Goal: Information Seeking & Learning: Understand process/instructions

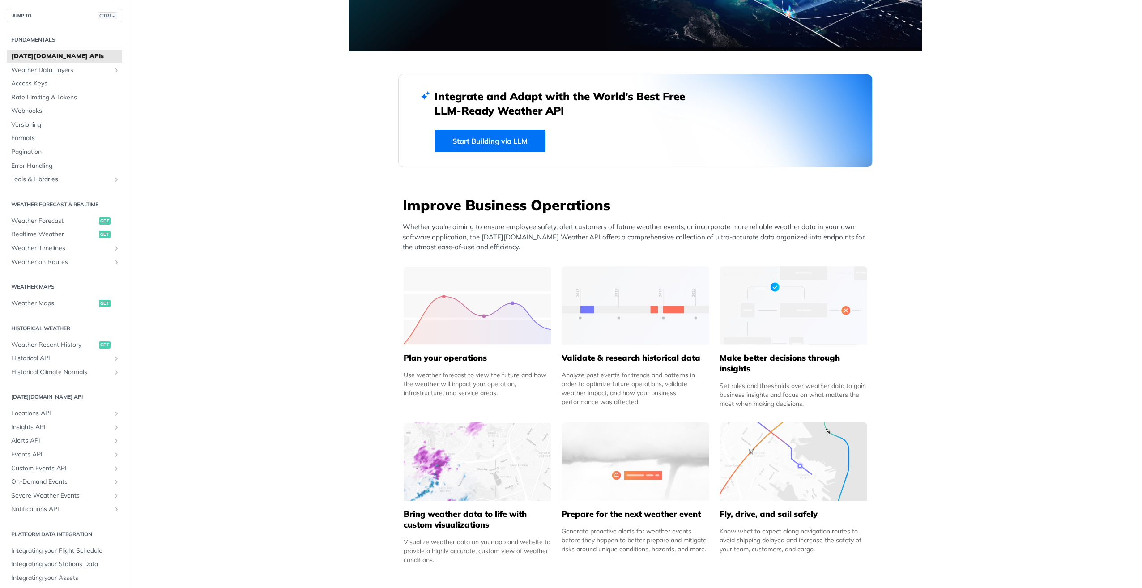
scroll to position [179, 0]
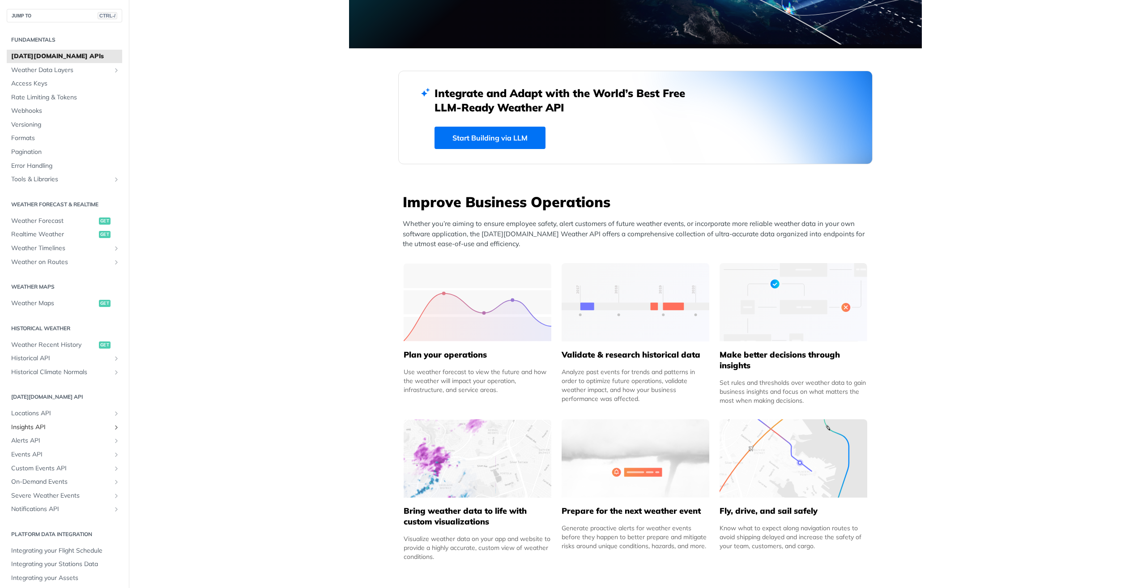
click at [33, 431] on span "Insights API" at bounding box center [60, 427] width 99 height 9
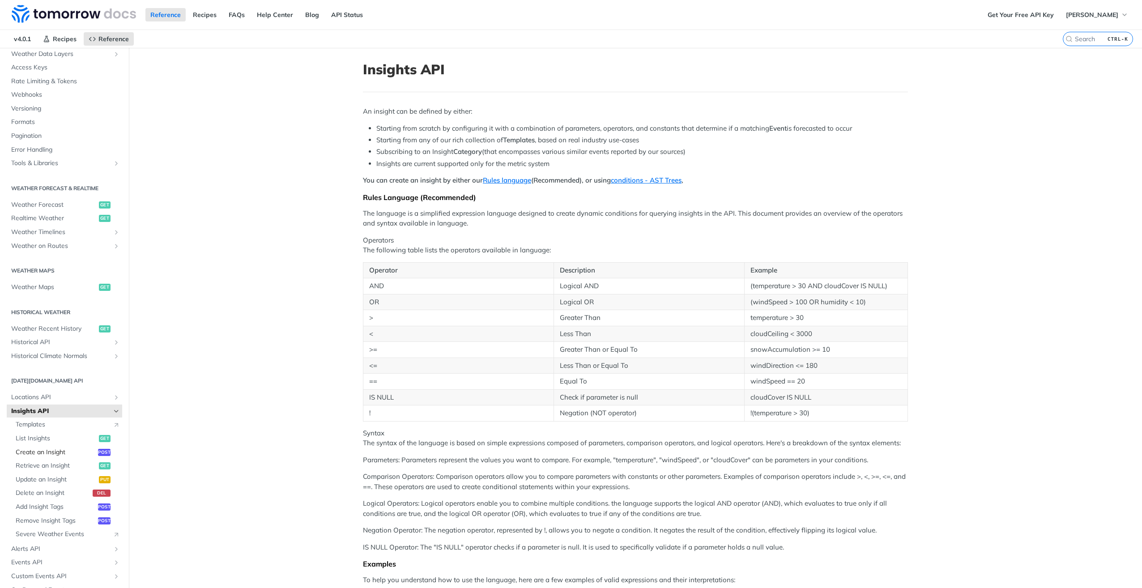
scroll to position [90, 0]
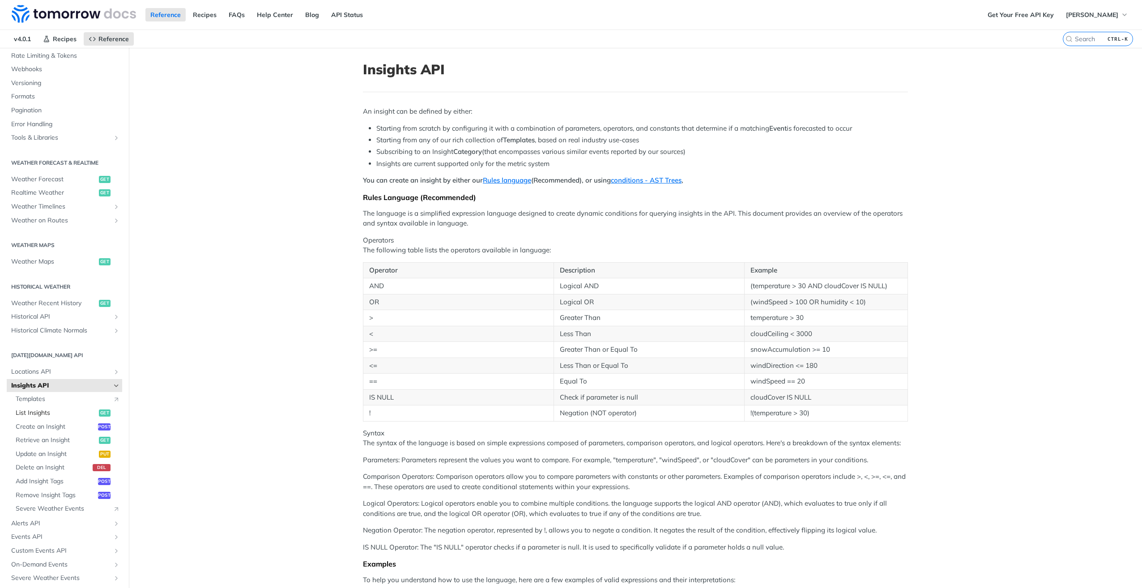
click at [33, 413] on span "List Insights" at bounding box center [56, 413] width 81 height 9
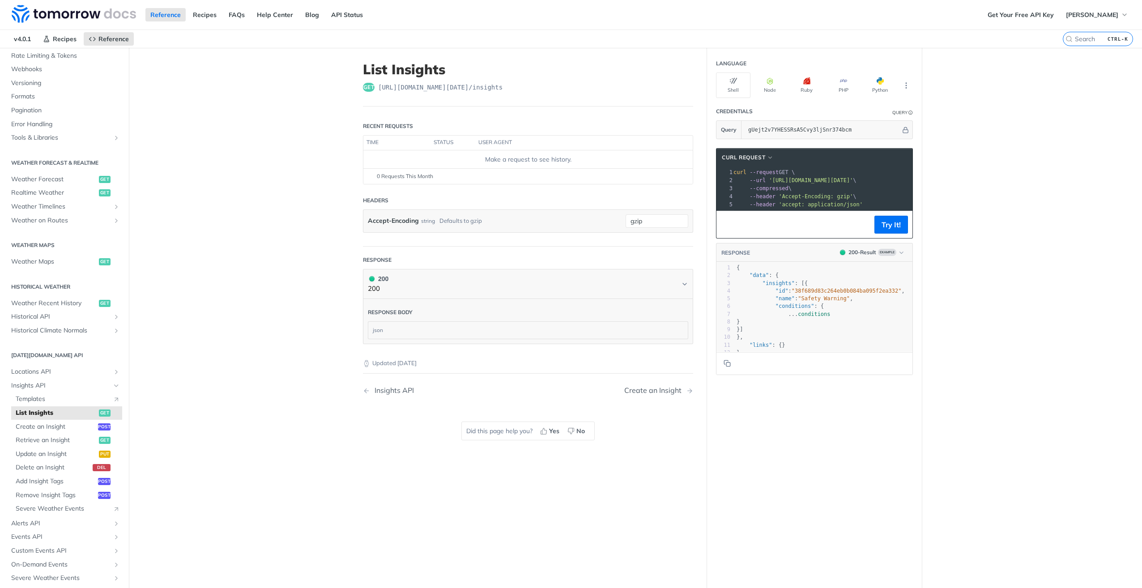
scroll to position [0, 2]
click at [884, 80] on span "button" at bounding box center [884, 80] width 0 height 7
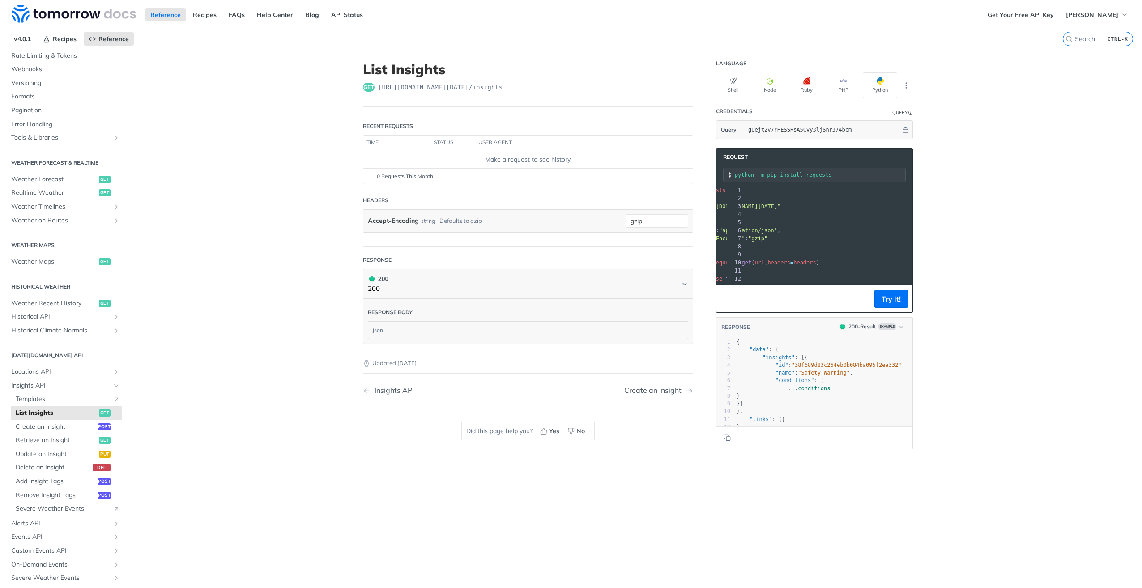
scroll to position [0, 67]
click at [888, 308] on button "Try It!" at bounding box center [892, 299] width 34 height 18
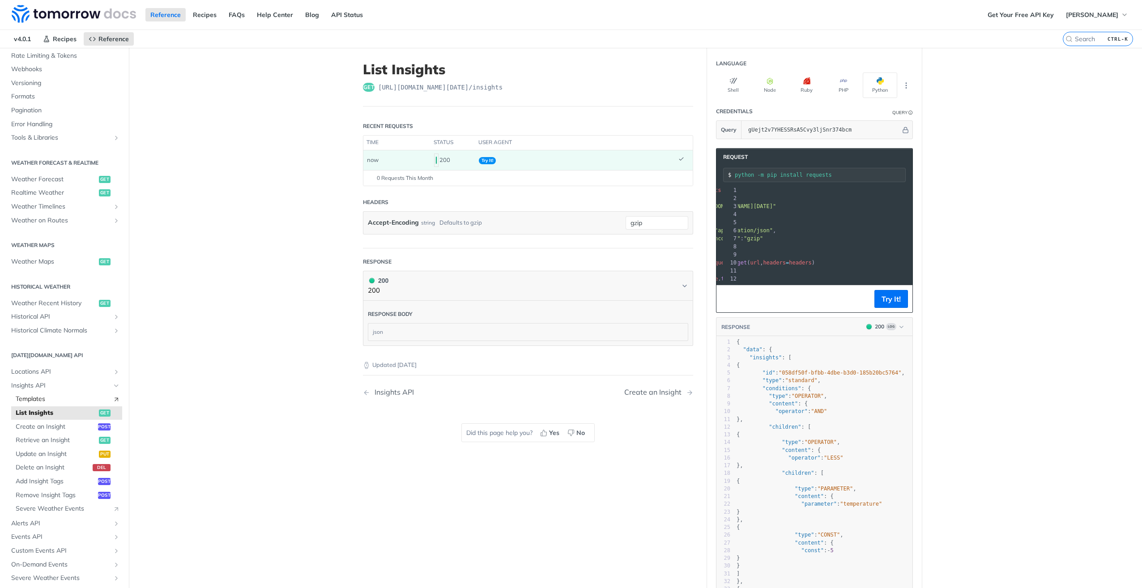
click at [39, 402] on span "Templates" at bounding box center [62, 399] width 93 height 9
click at [47, 442] on span "Retrieve an Insight" at bounding box center [56, 440] width 81 height 9
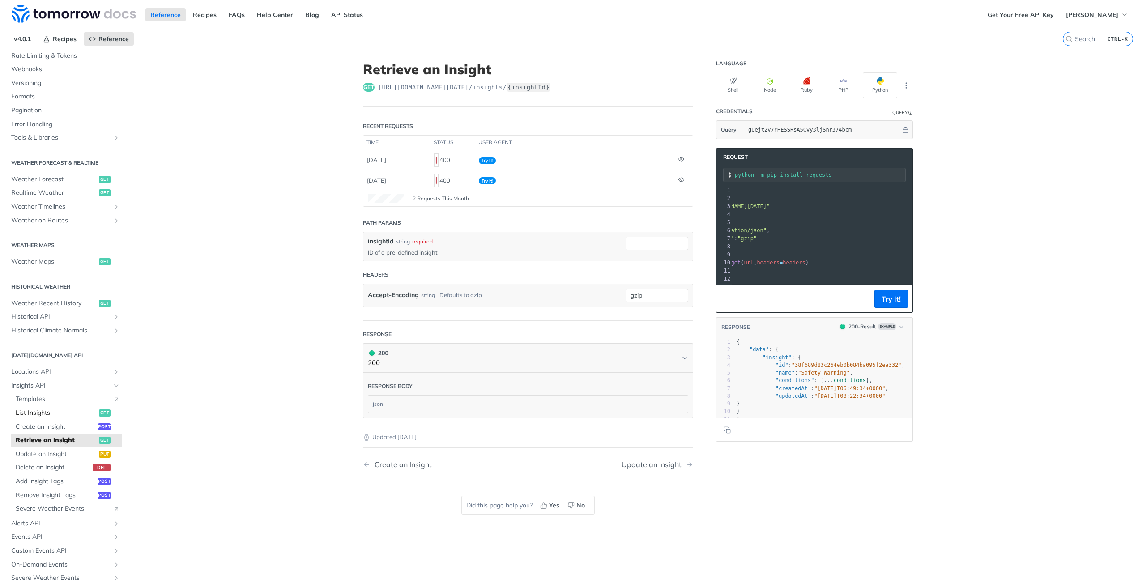
click at [50, 416] on span "List Insights" at bounding box center [56, 413] width 81 height 9
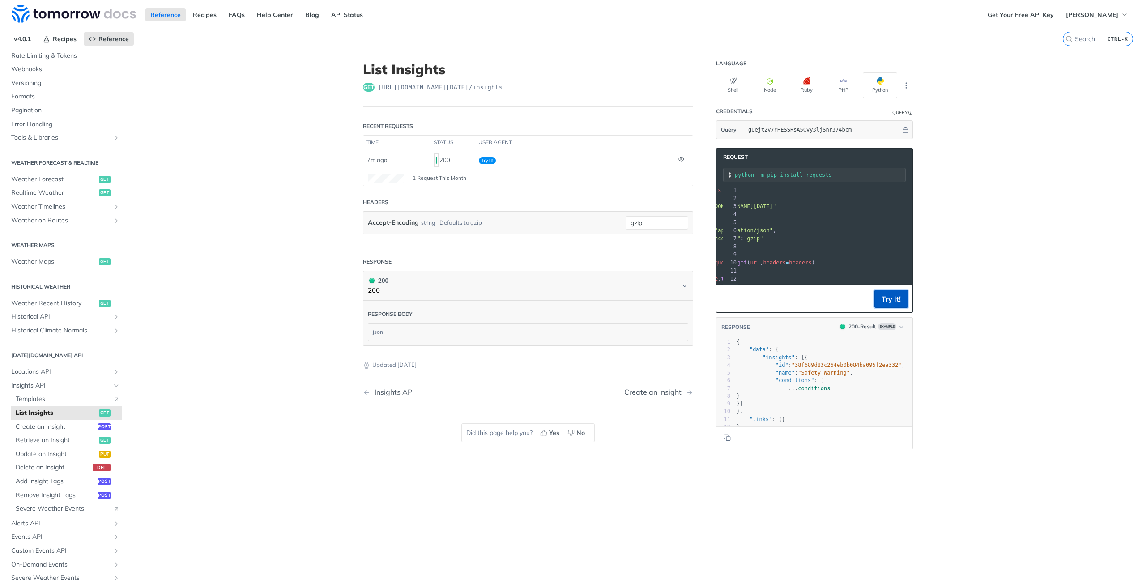
click at [895, 308] on button "Try It!" at bounding box center [892, 299] width 34 height 18
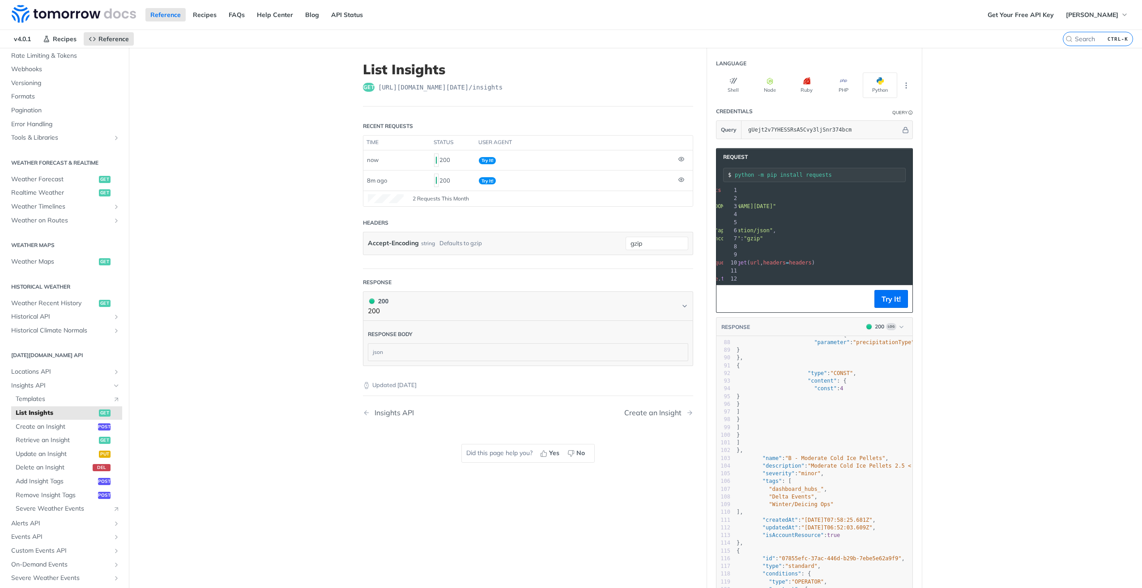
drag, startPoint x: 752, startPoint y: 207, endPoint x: 905, endPoint y: 210, distance: 153.6
click at [905, 210] on pre "url = "[URL][DOMAIN_NAME][DATE]"" at bounding box center [795, 206] width 248 height 8
copy span "[URL][DOMAIN_NAME][DATE]"
click at [57, 441] on span "Retrieve an Insight" at bounding box center [56, 440] width 81 height 9
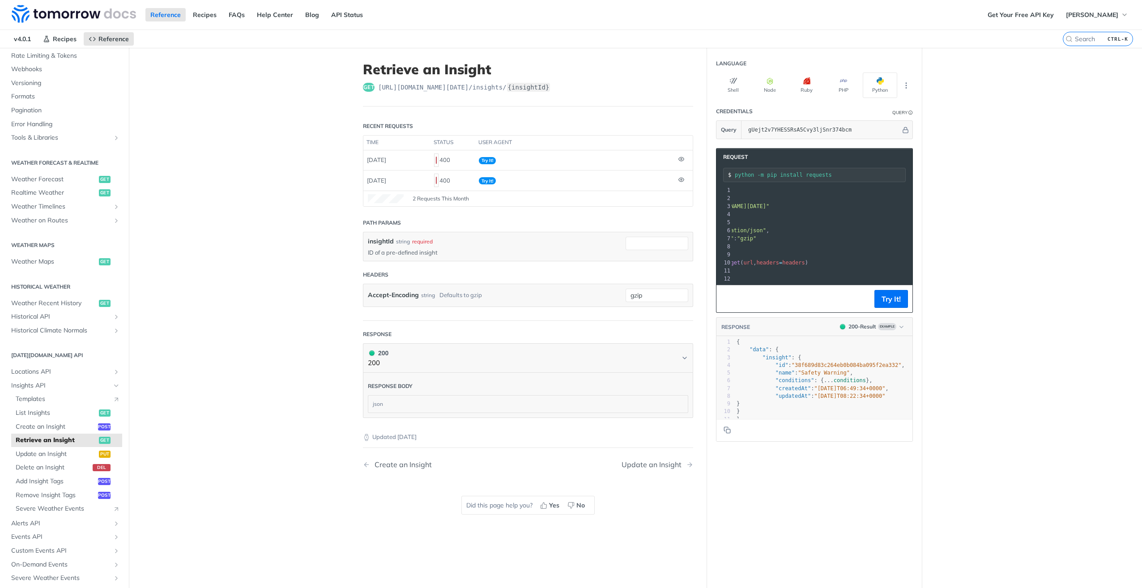
click at [653, 233] on div "insightId string required ID of a pre-defined insight" at bounding box center [528, 246] width 329 height 29
click at [650, 241] on input "insightId" at bounding box center [657, 243] width 63 height 13
paste input "08c29837-5043-42e5-8a25-520c3703414e"
type input "08c29837-5043-42e5-8a25-520c3703414e"
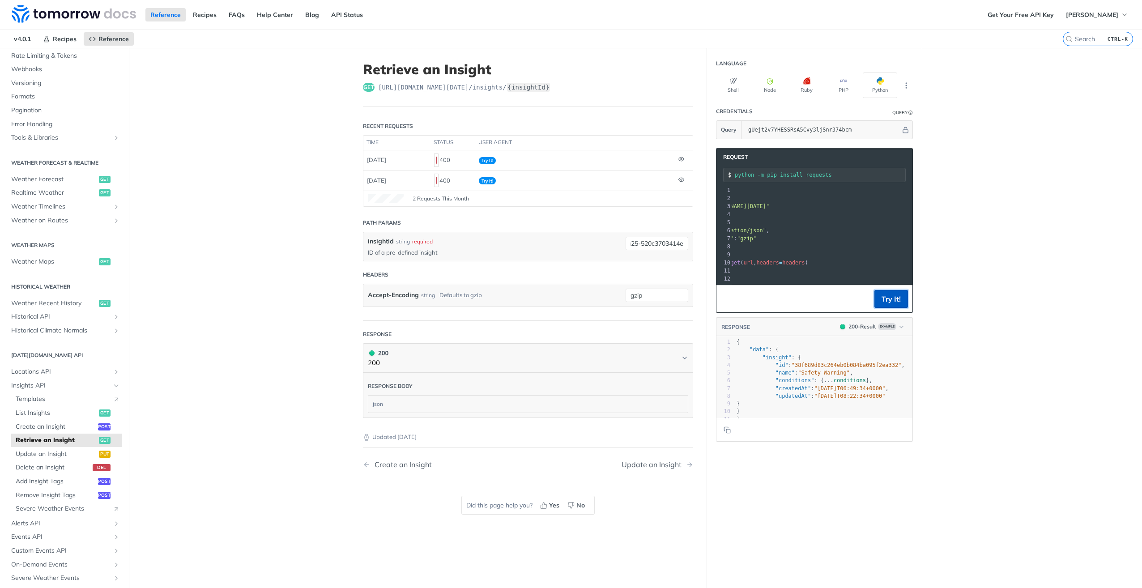
click at [886, 307] on button "Try It!" at bounding box center [892, 299] width 34 height 18
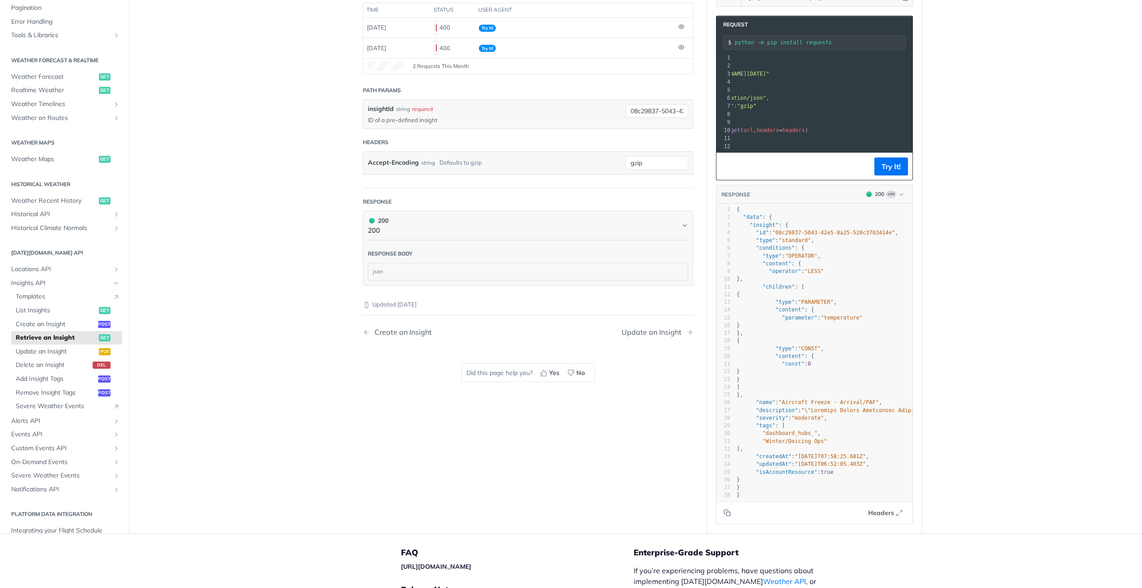
scroll to position [134, 0]
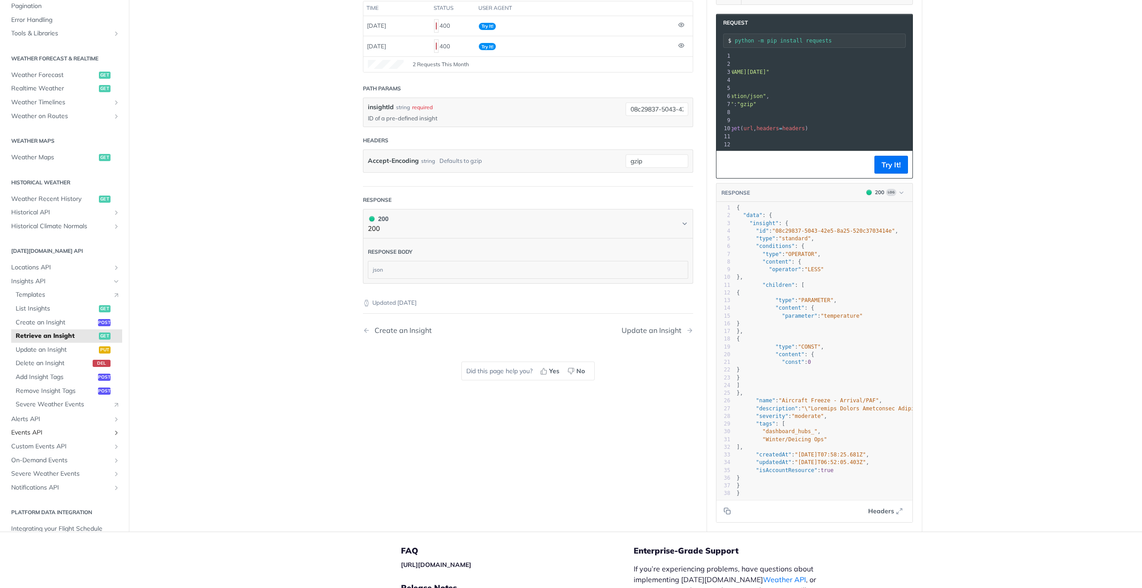
click at [31, 437] on span "Events API" at bounding box center [60, 432] width 99 height 9
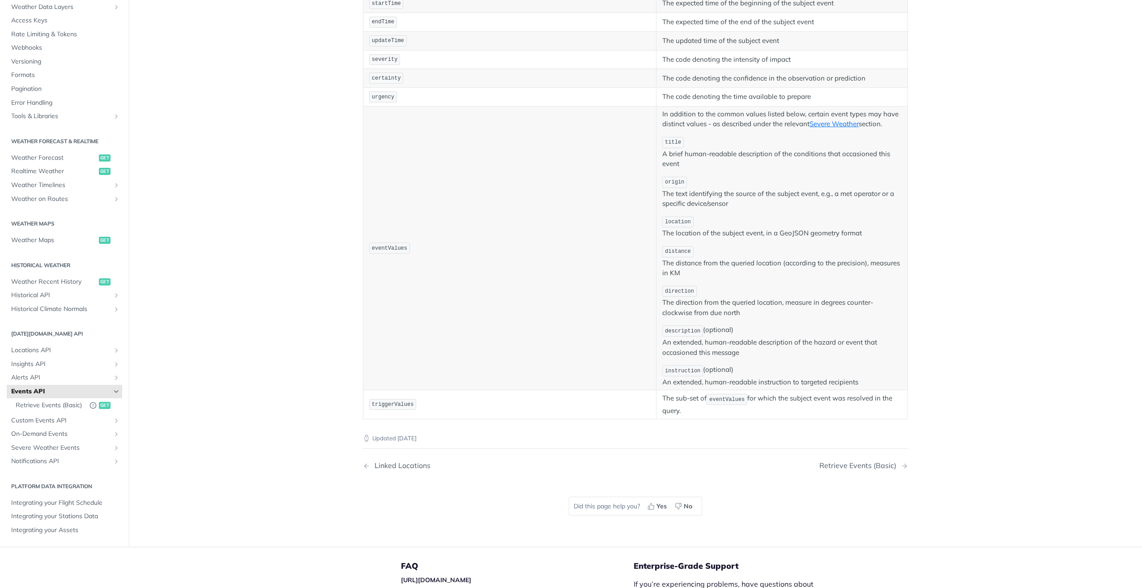
scroll to position [269, 0]
click at [31, 402] on span "Retrieve Events (Basic)" at bounding box center [50, 405] width 69 height 9
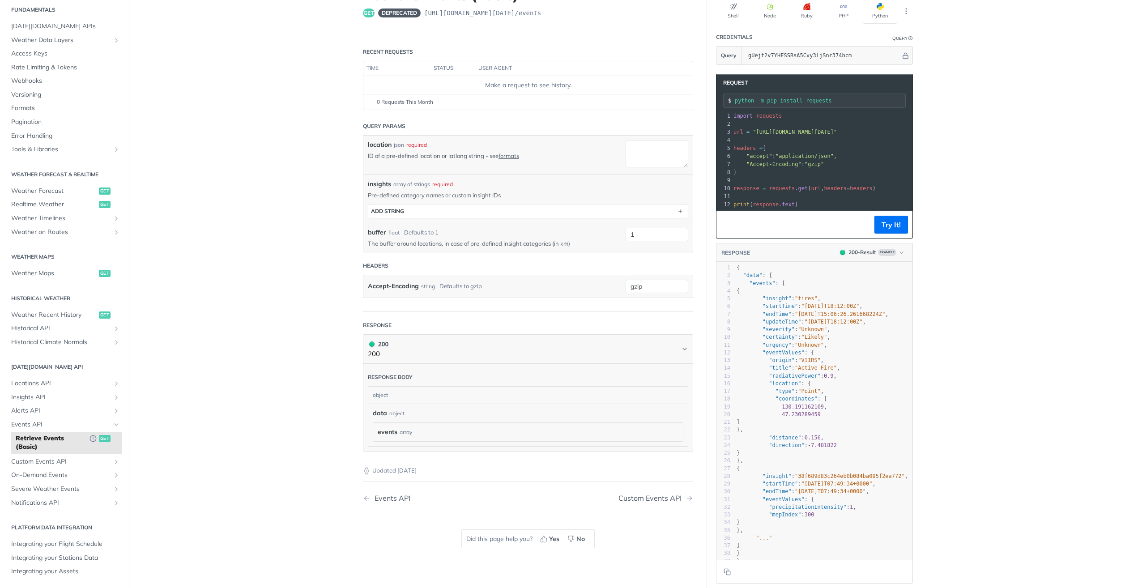
scroll to position [90, 0]
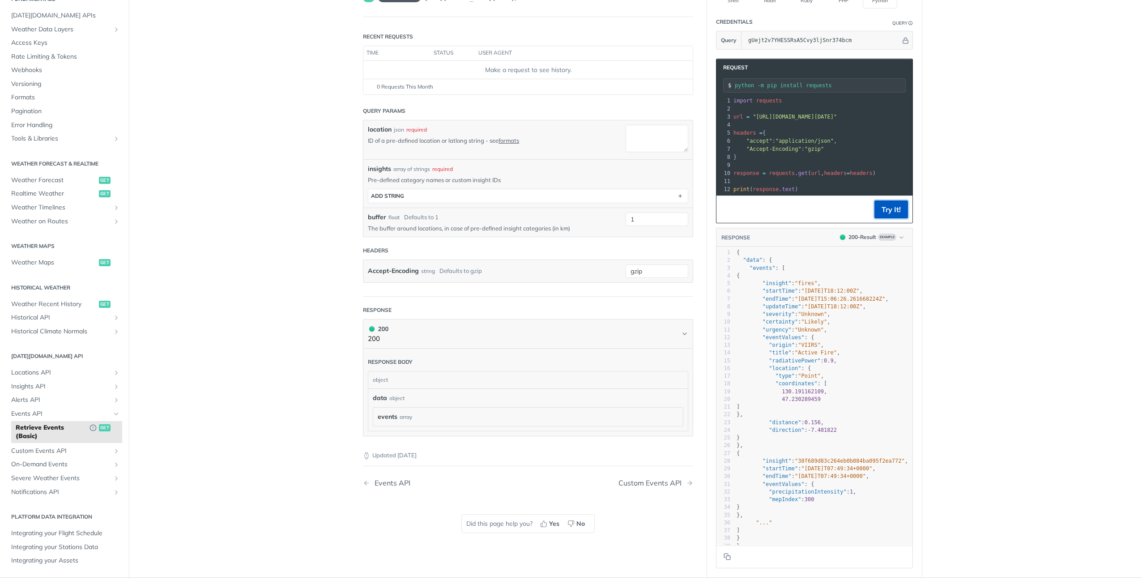
click at [891, 213] on button "Try It!" at bounding box center [892, 210] width 34 height 18
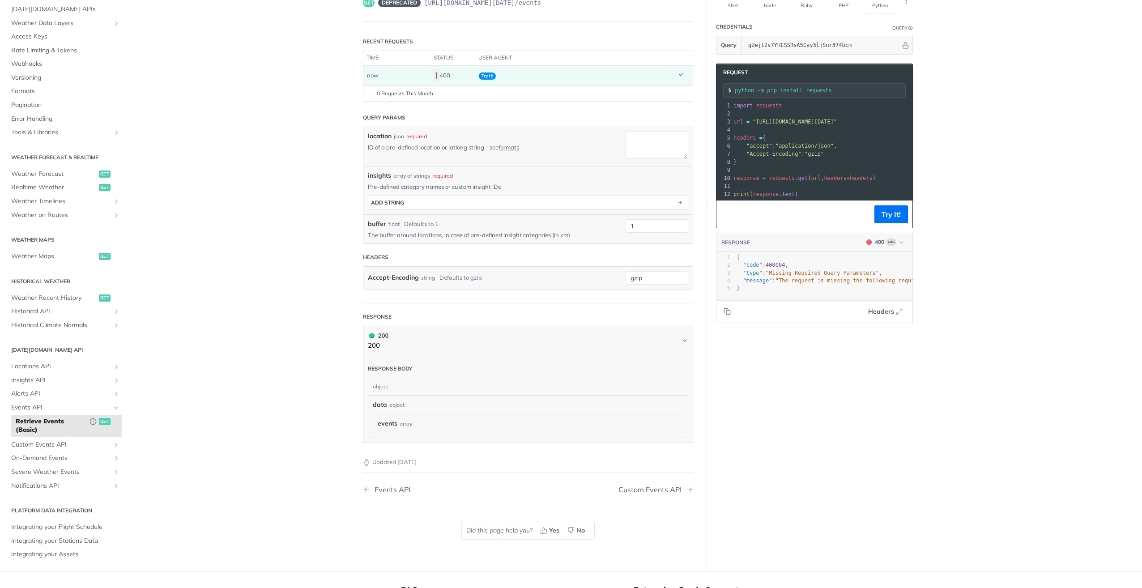
scroll to position [5, 0]
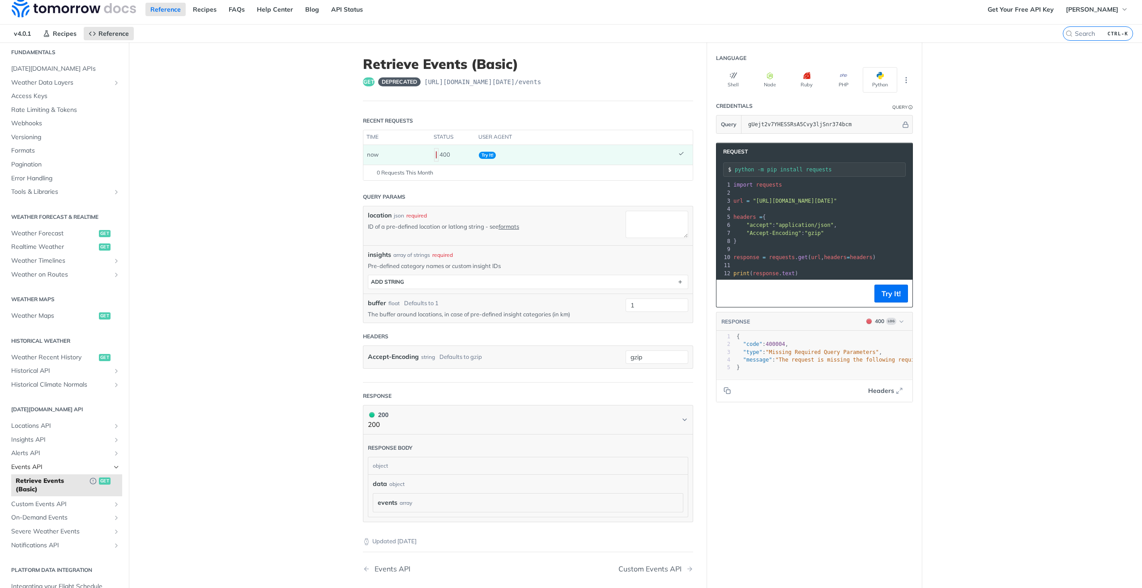
click at [45, 468] on span "Events API" at bounding box center [60, 467] width 99 height 9
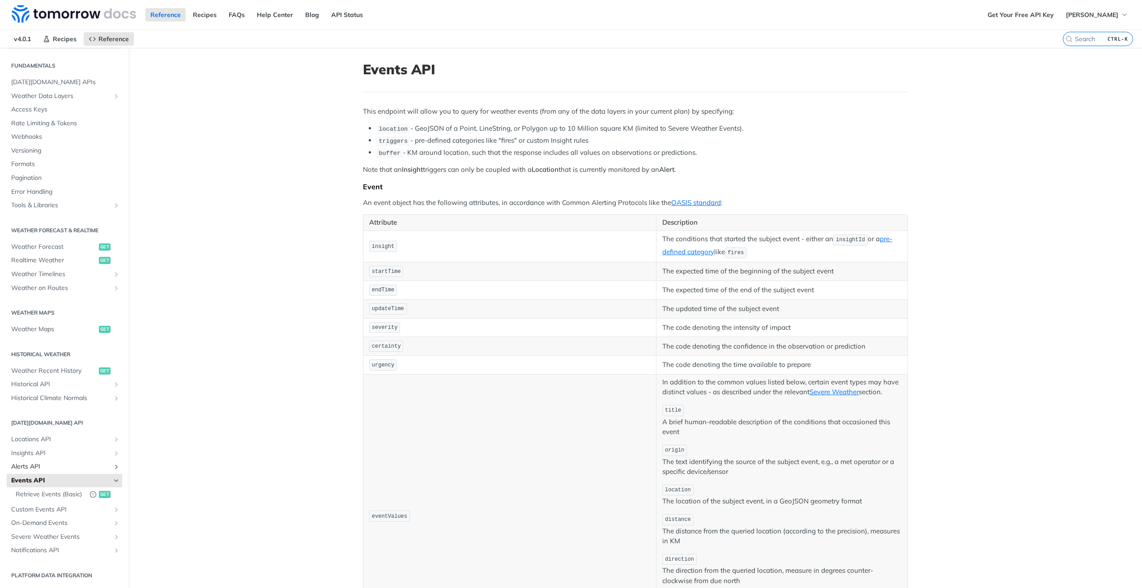
click at [45, 463] on span "Alerts API" at bounding box center [60, 466] width 99 height 9
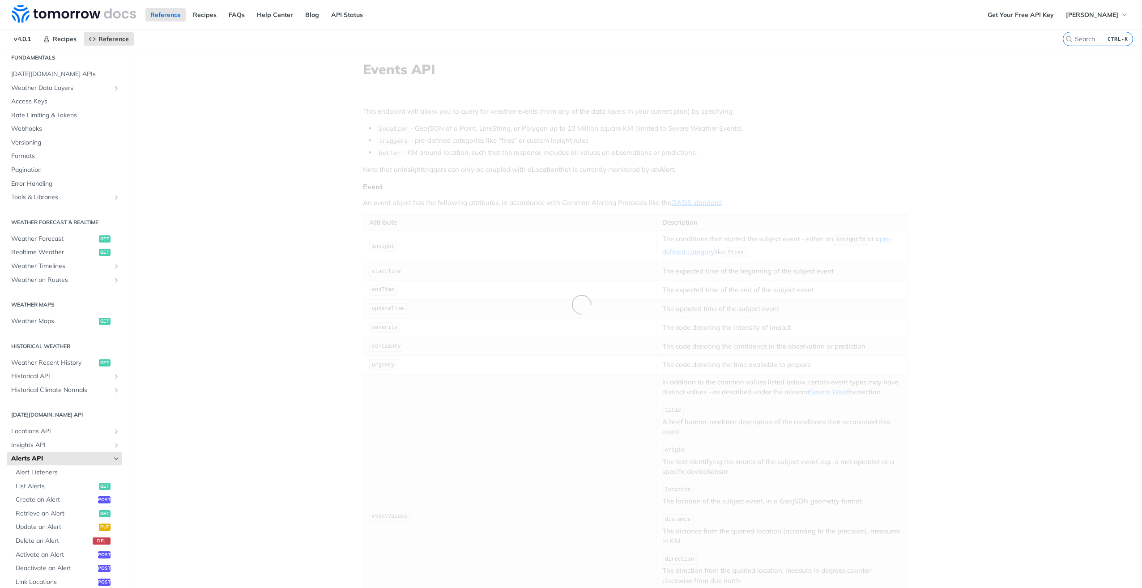
click at [45, 463] on span "Alerts API" at bounding box center [60, 458] width 99 height 9
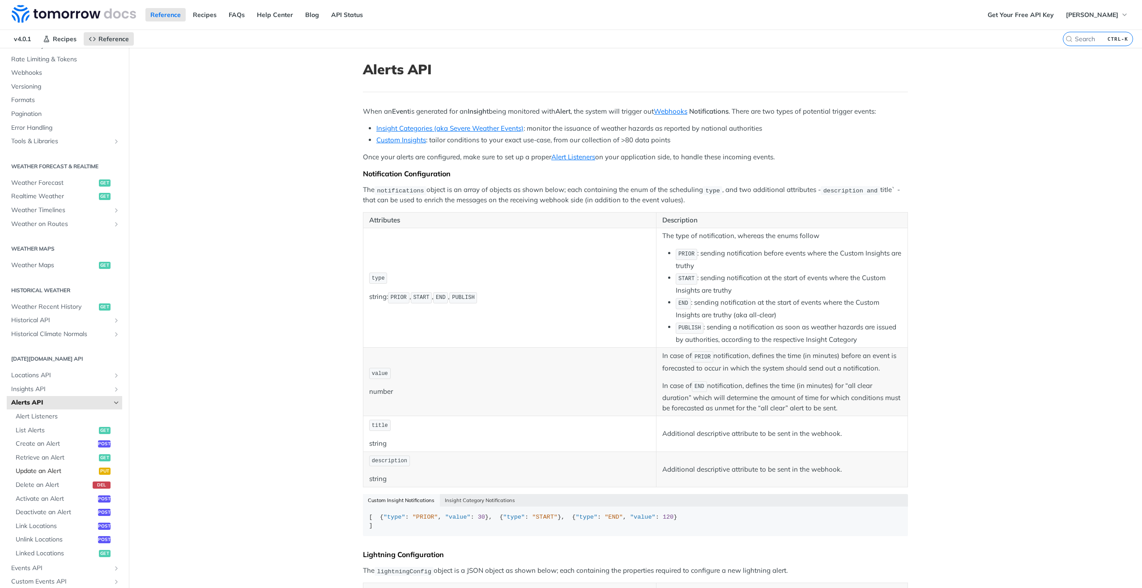
scroll to position [120, 0]
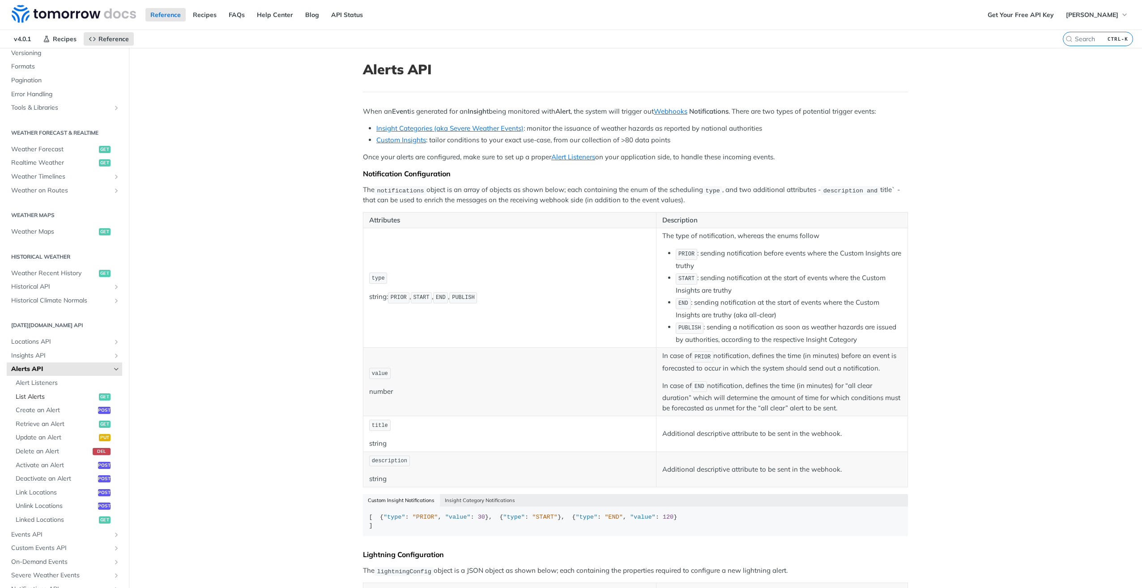
click at [39, 397] on span "List Alerts" at bounding box center [56, 397] width 81 height 9
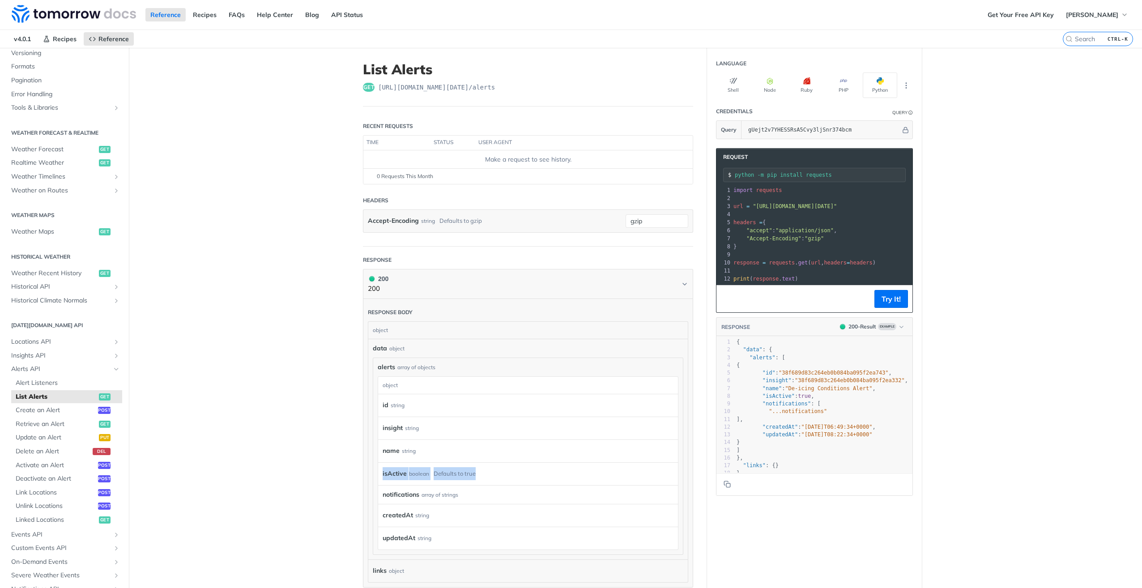
drag, startPoint x: 491, startPoint y: 474, endPoint x: 365, endPoint y: 477, distance: 125.4
click at [368, 477] on div "data object alerts array of objects alerts object id string insight string name…" at bounding box center [528, 449] width 320 height 220
click at [895, 304] on button "Try It!" at bounding box center [892, 299] width 34 height 18
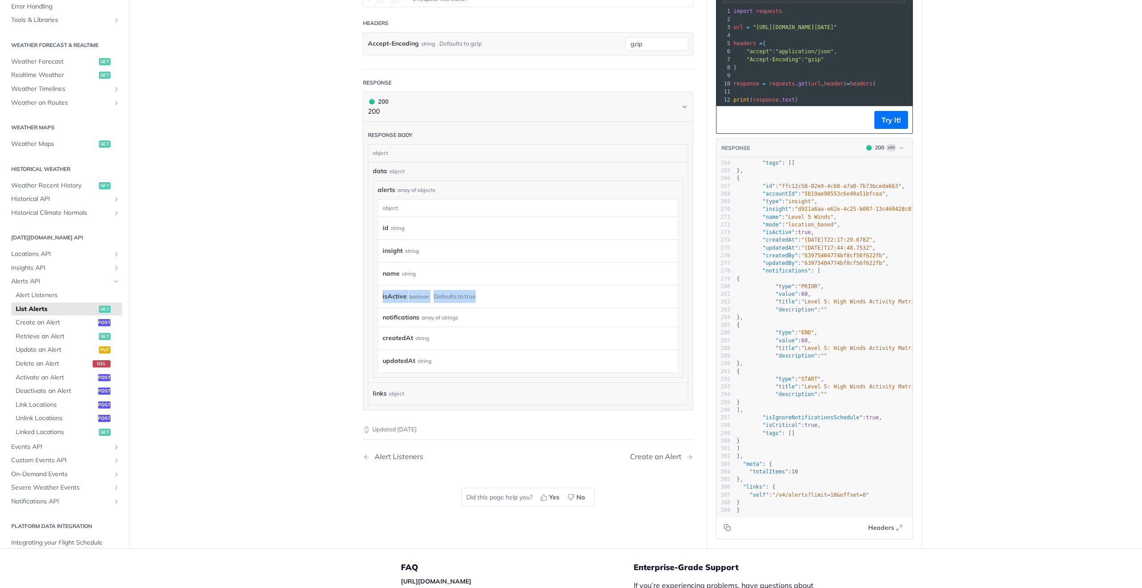
scroll to position [0, 12]
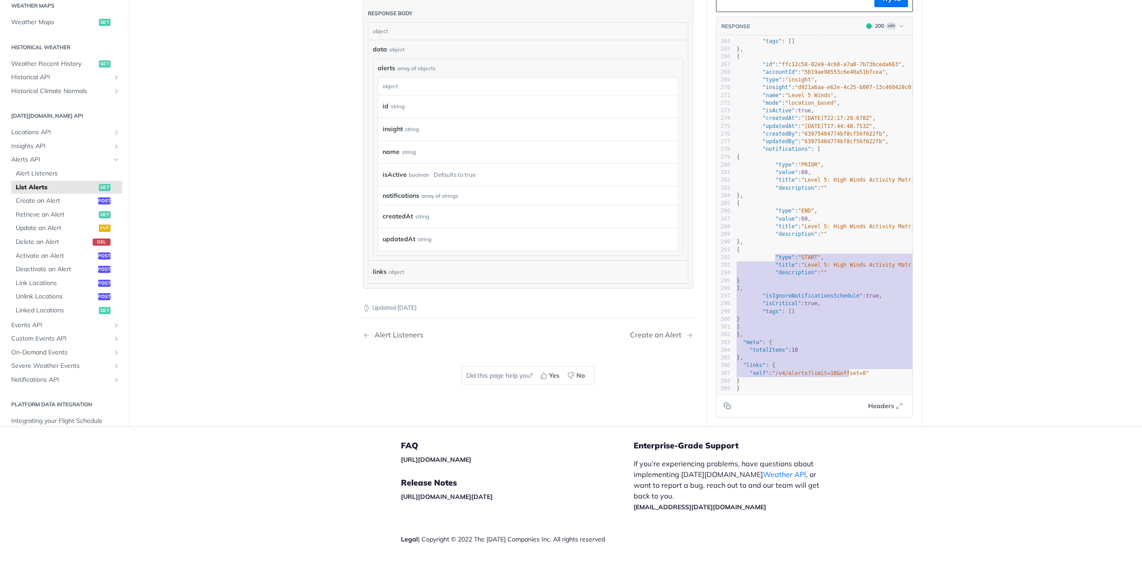
type textarea "type": "START", "title": "Level 5: High Winds Activity Matrix has started", "de…"
drag, startPoint x: 771, startPoint y: 252, endPoint x: 852, endPoint y: 351, distance: 127.9
click at [852, 351] on div "250 "createdAt" : "[DATE]T18:49:37.362Z" , 251 "updatedAt" : "[DATE]T00:25:29.6…" at bounding box center [863, 160] width 257 height 463
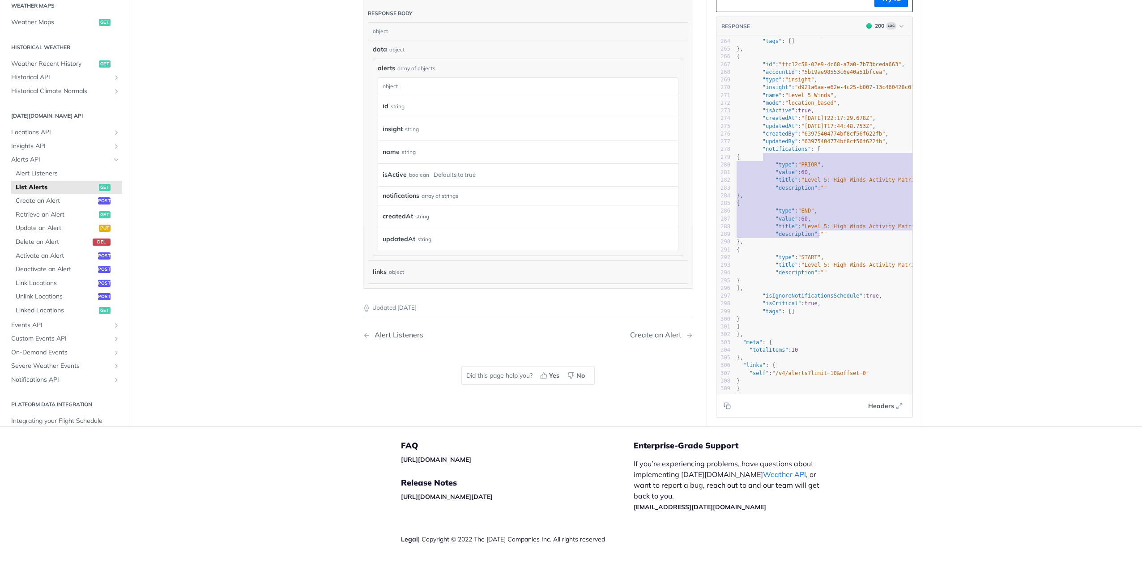
type textarea "createdAt": "[DATE]T22:17:29.678Z", "updatedAt": "[DATE]T17:44:48.753Z", "creat…"
drag, startPoint x: 800, startPoint y: 220, endPoint x: 759, endPoint y: 112, distance: 115.3
click at [760, 113] on div "250 "createdAt" : "[DATE]T18:49:37.362Z" , 251 "updatedAt" : "[DATE]T00:25:29.6…" at bounding box center [863, 160] width 257 height 463
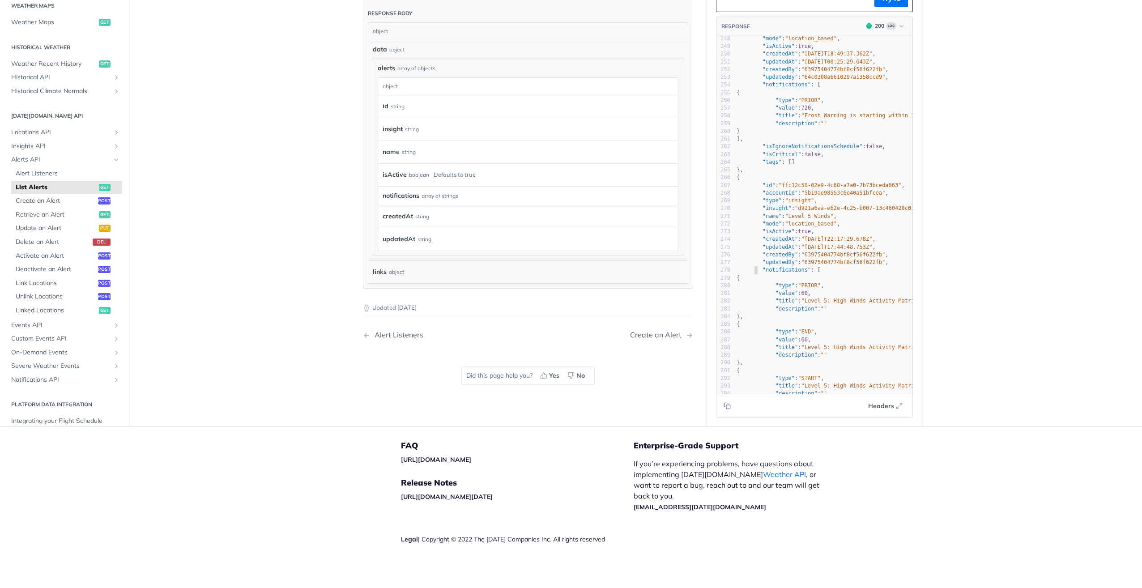
click at [751, 281] on pre "{" at bounding box center [863, 278] width 257 height 8
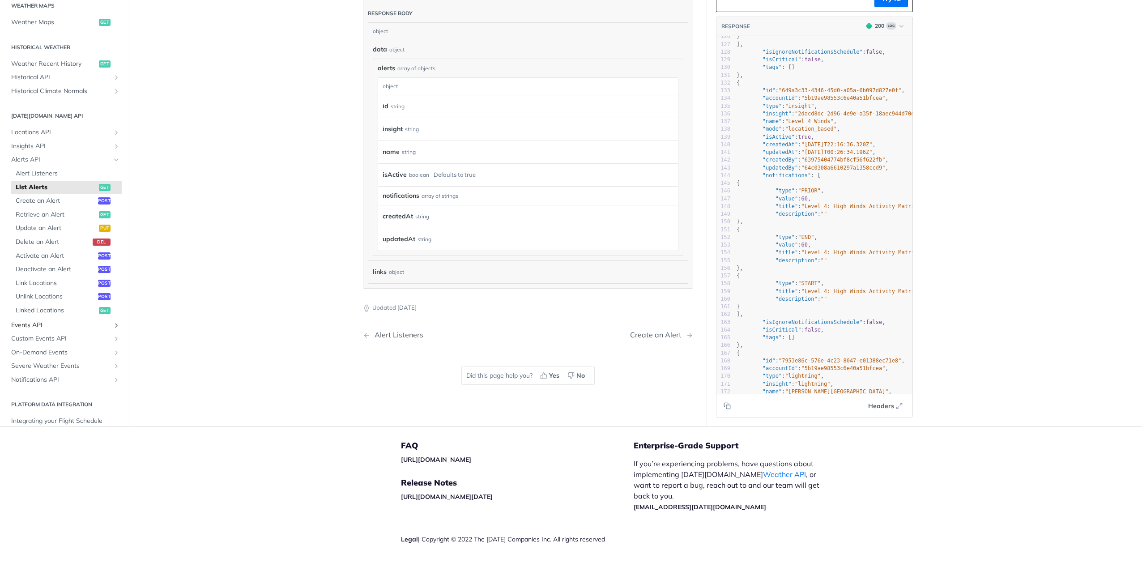
click at [27, 325] on span "Events API" at bounding box center [60, 325] width 99 height 9
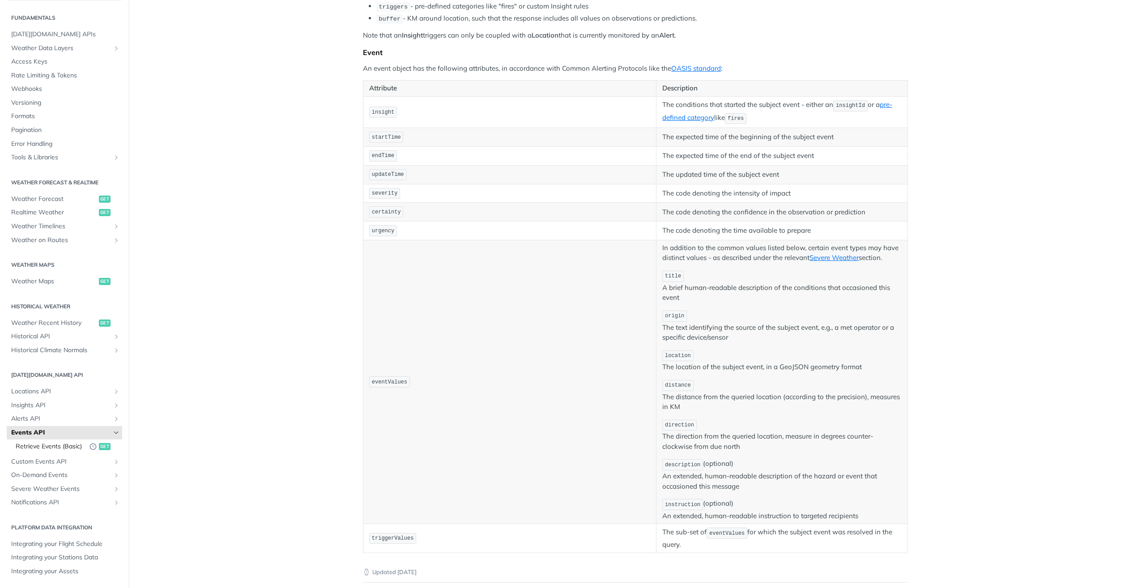
click at [50, 442] on span "Retrieve Events (Basic)" at bounding box center [50, 446] width 69 height 9
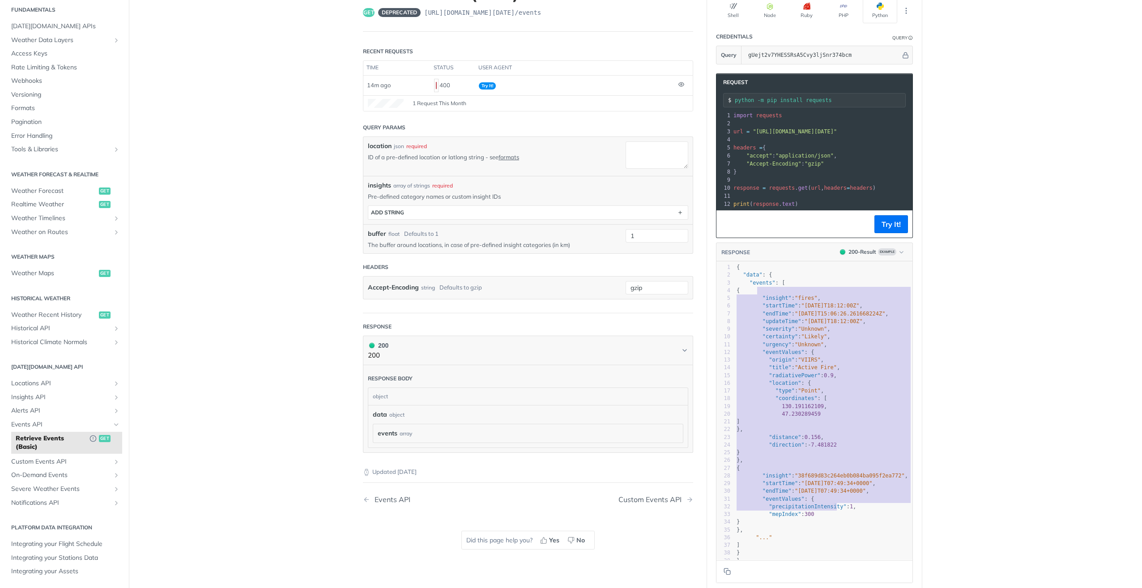
type textarea ""insight": "fires", "startTime": "[DATE]T18:12:00Z", "endTime": "[DATE]T15:06:2…"
drag, startPoint x: 765, startPoint y: 300, endPoint x: 838, endPoint y: 530, distance: 241.2
click at [838, 530] on div "1 { 2 "data" : { 3 "events" : [ 4 { 5 "insight" : "fires" , 6 "startTime" : "[D…" at bounding box center [827, 414] width 184 height 301
click at [843, 441] on pre ""distance" : 0.156 ," at bounding box center [827, 438] width 184 height 8
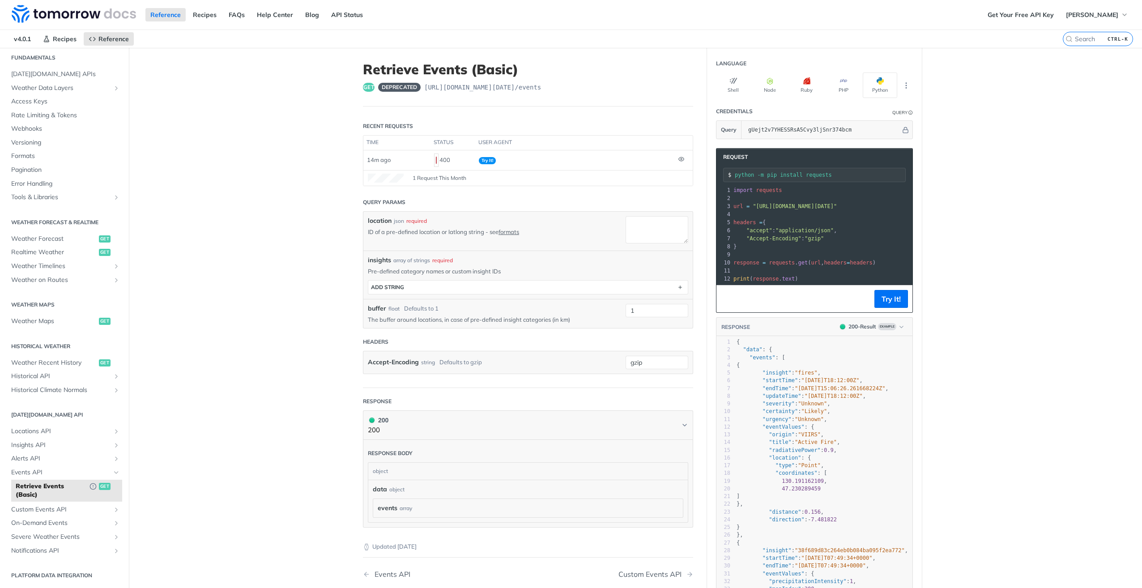
click at [281, 251] on main "JUMP TO CTRL-/ Fundamentals [DATE][DOMAIN_NAME] APIs Weather Data Layers Core P…" at bounding box center [571, 357] width 1142 height 619
click at [173, 324] on main "JUMP TO CTRL-/ Fundamentals [DATE][DOMAIN_NAME] APIs Weather Data Layers Core P…" at bounding box center [571, 357] width 1142 height 619
click at [341, 435] on main "JUMP TO CTRL-/ Fundamentals [DATE][DOMAIN_NAME] APIs Weather Data Layers Core P…" at bounding box center [571, 357] width 1142 height 619
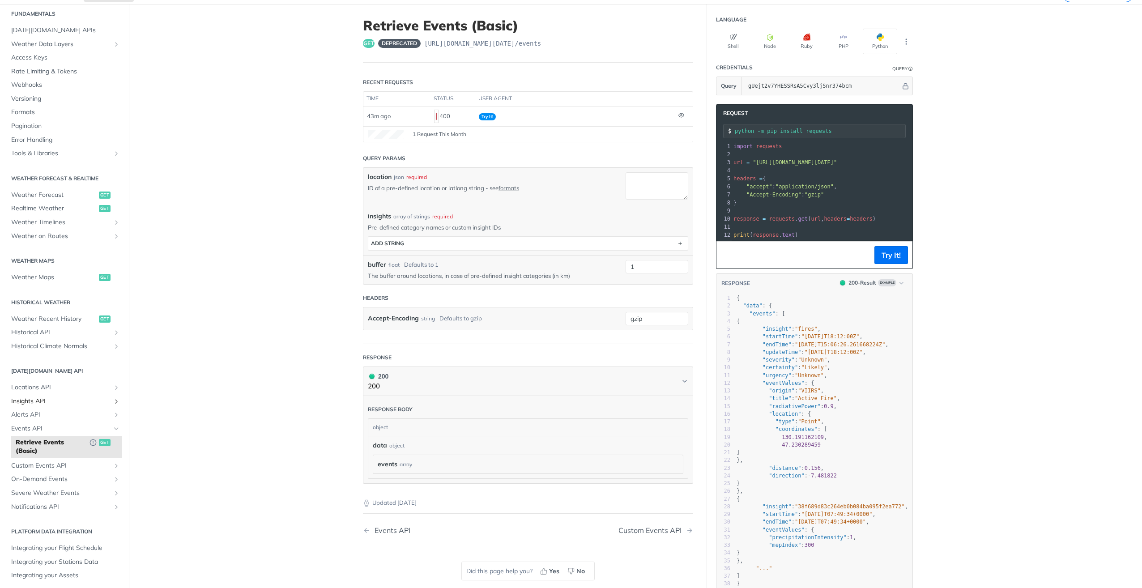
scroll to position [45, 0]
click at [61, 401] on span "Insights API" at bounding box center [60, 400] width 99 height 9
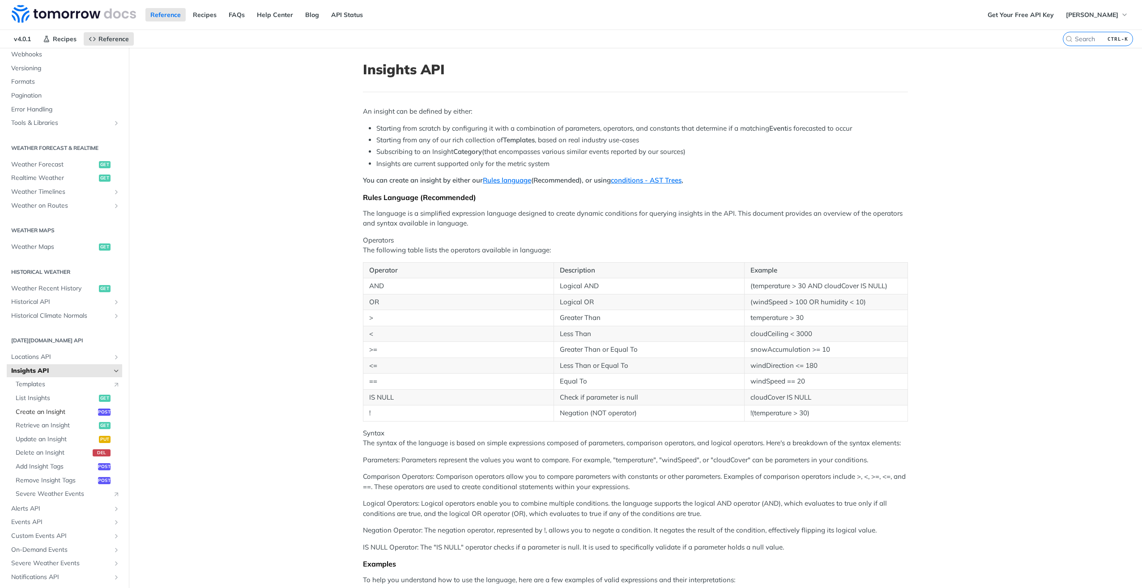
scroll to position [120, 0]
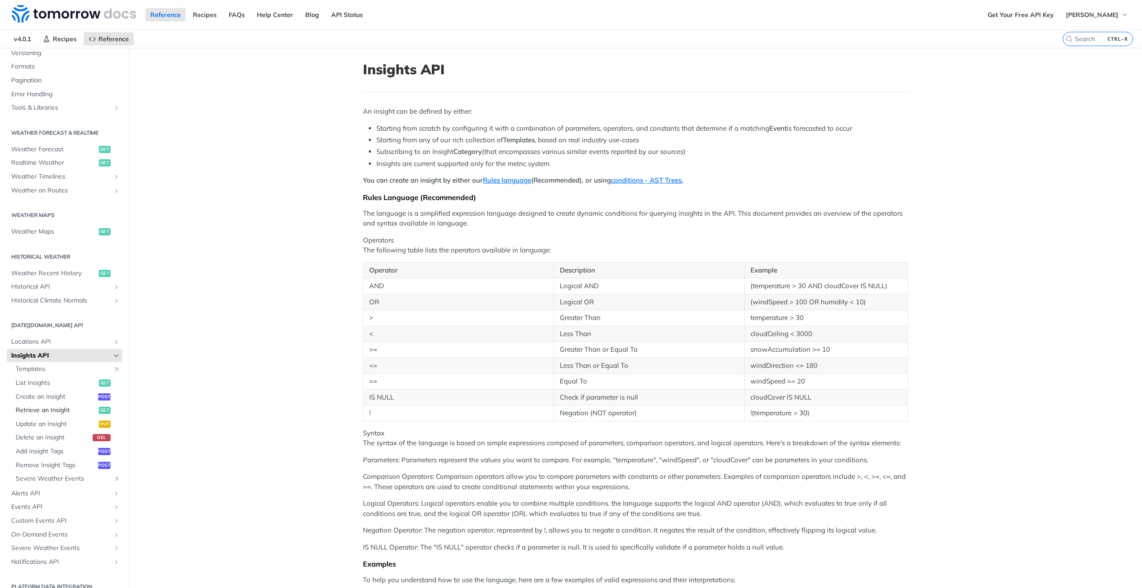
click at [42, 411] on span "Retrieve an Insight" at bounding box center [56, 410] width 81 height 9
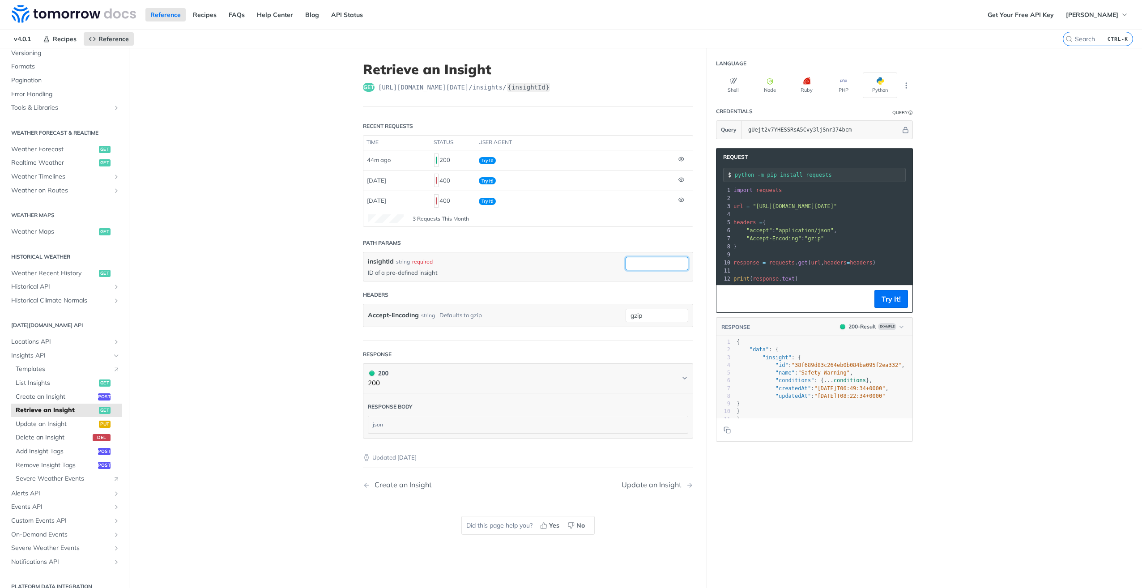
click at [655, 260] on input "insightId" at bounding box center [657, 263] width 63 height 13
paste input "75ed333e-248c-4821-b2bf-0e4493857085"
type input "75ed333e-248c-4821-b2bf-0e4493857085"
click at [889, 302] on button "Try It!" at bounding box center [892, 299] width 34 height 18
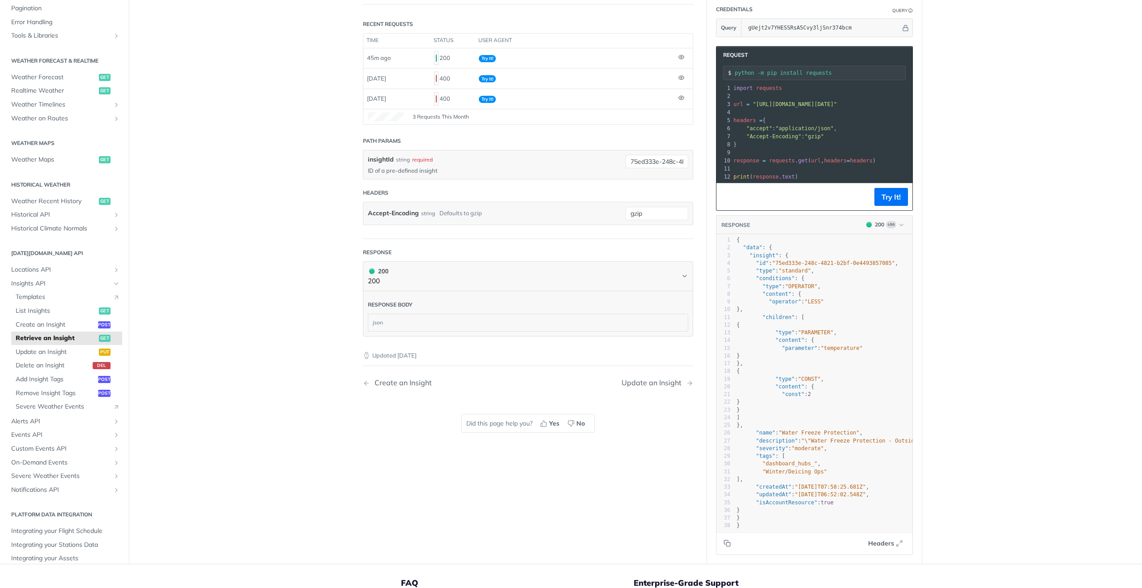
scroll to position [134, 0]
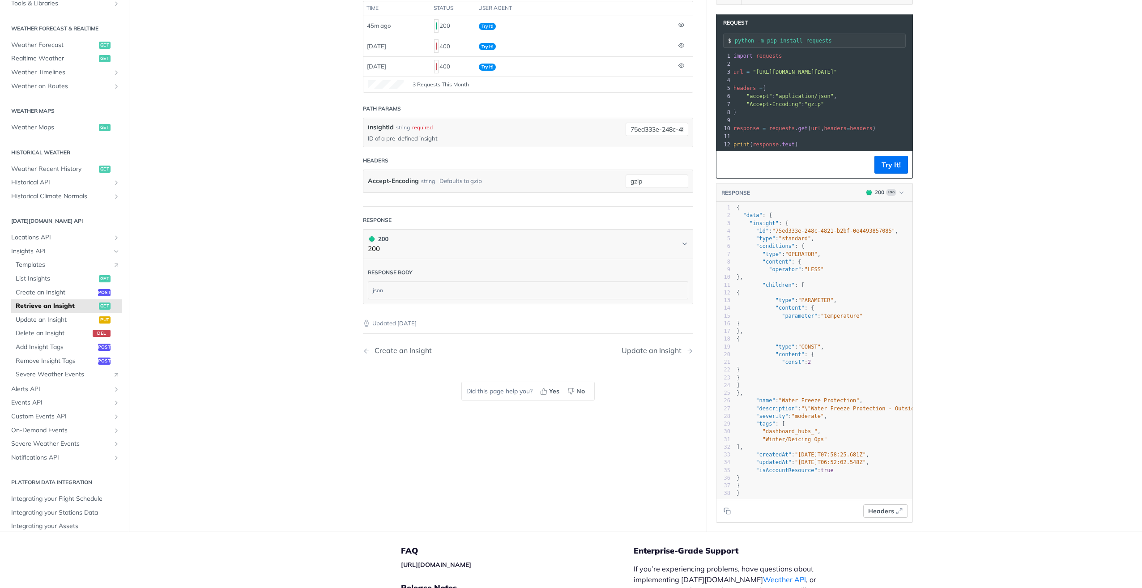
click at [883, 516] on span "Headers" at bounding box center [881, 511] width 26 height 9
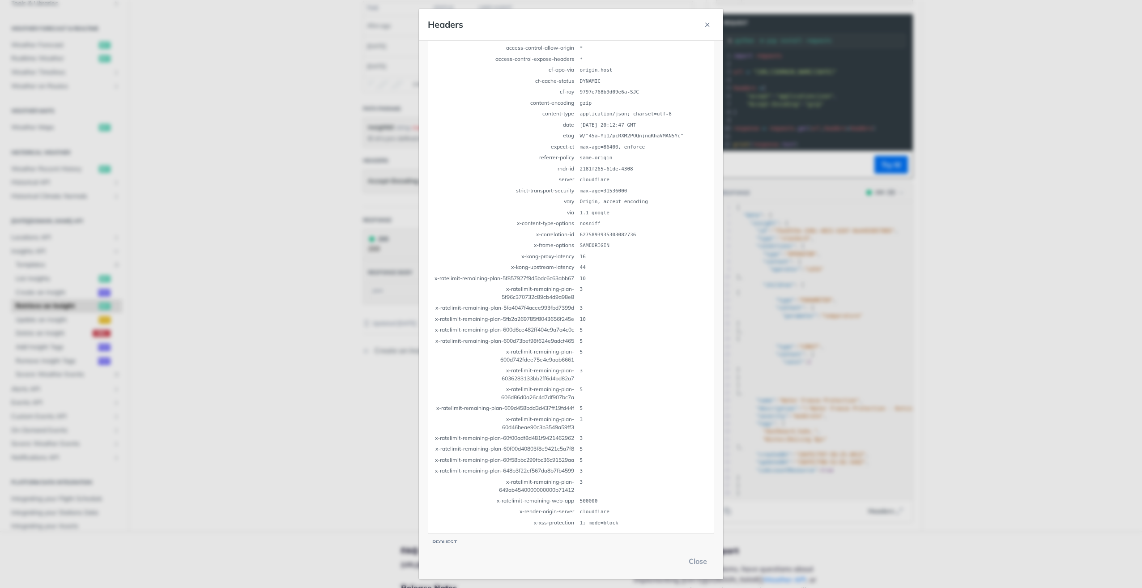
scroll to position [80, 0]
click at [708, 21] on icon "button" at bounding box center [707, 24] width 7 height 7
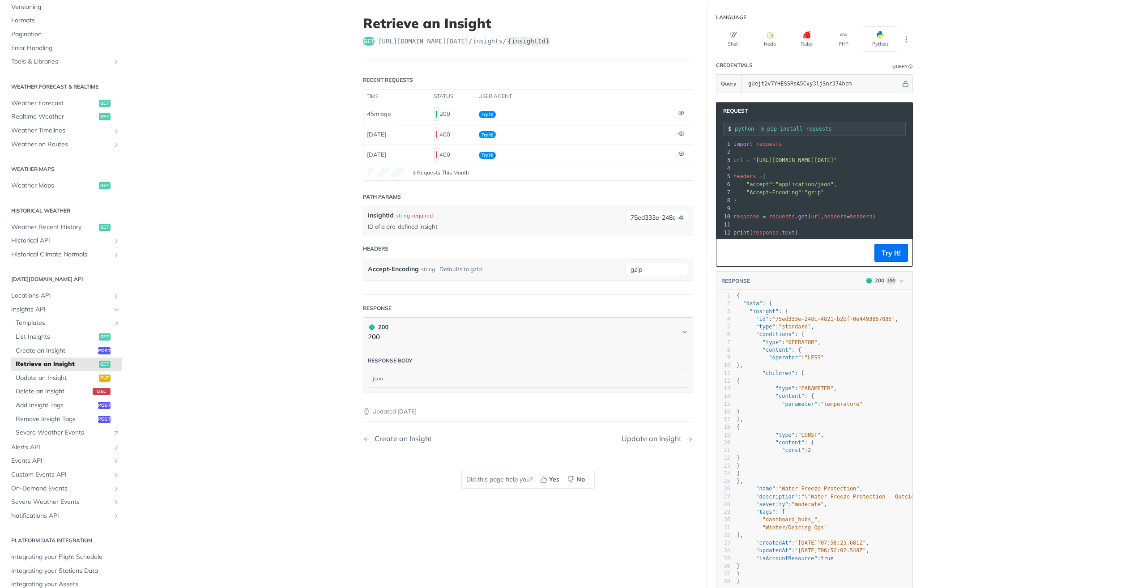
scroll to position [45, 0]
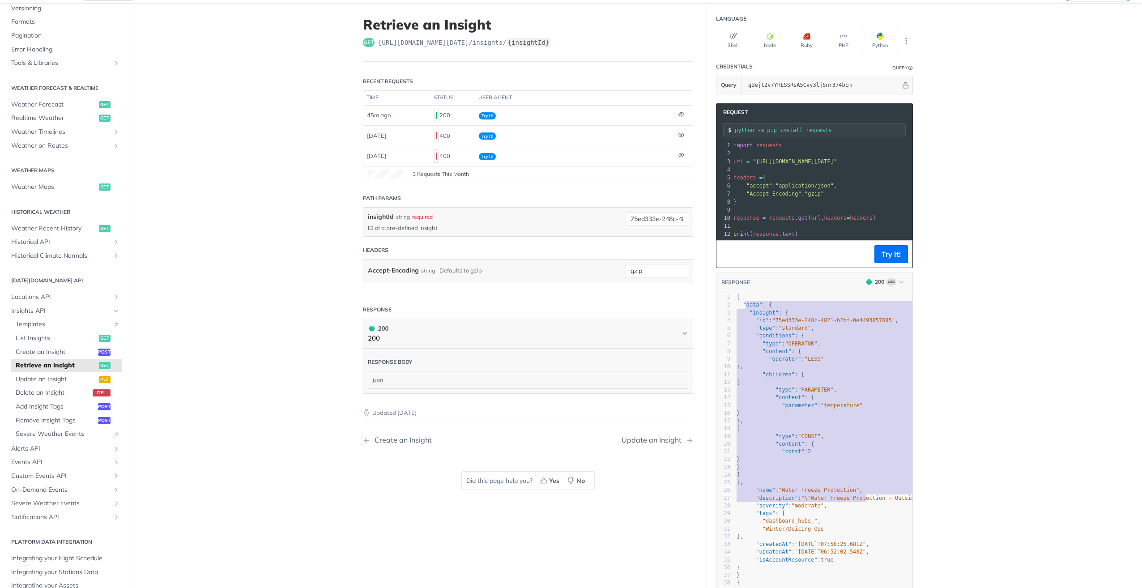
type textarea "lore": { "ipsumdo": { "si": "49am540c-668a-7427-e4se-3d1000615187", "eius": "te…"
drag, startPoint x: 743, startPoint y: 313, endPoint x: 874, endPoint y: 515, distance: 240.9
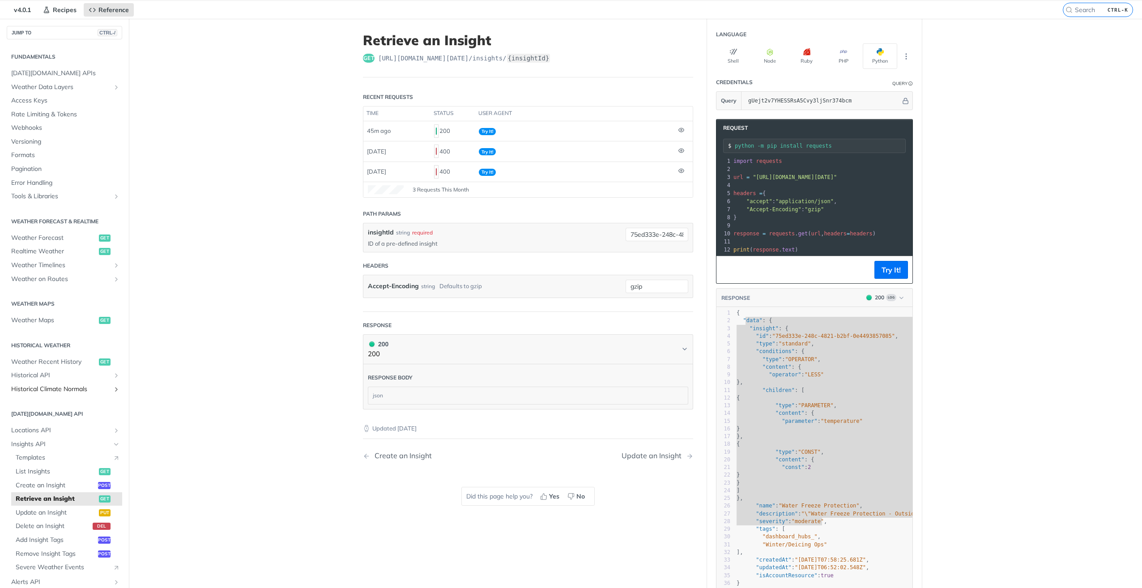
scroll to position [0, 0]
click at [42, 240] on span "Weather Forecast" at bounding box center [54, 239] width 86 height 9
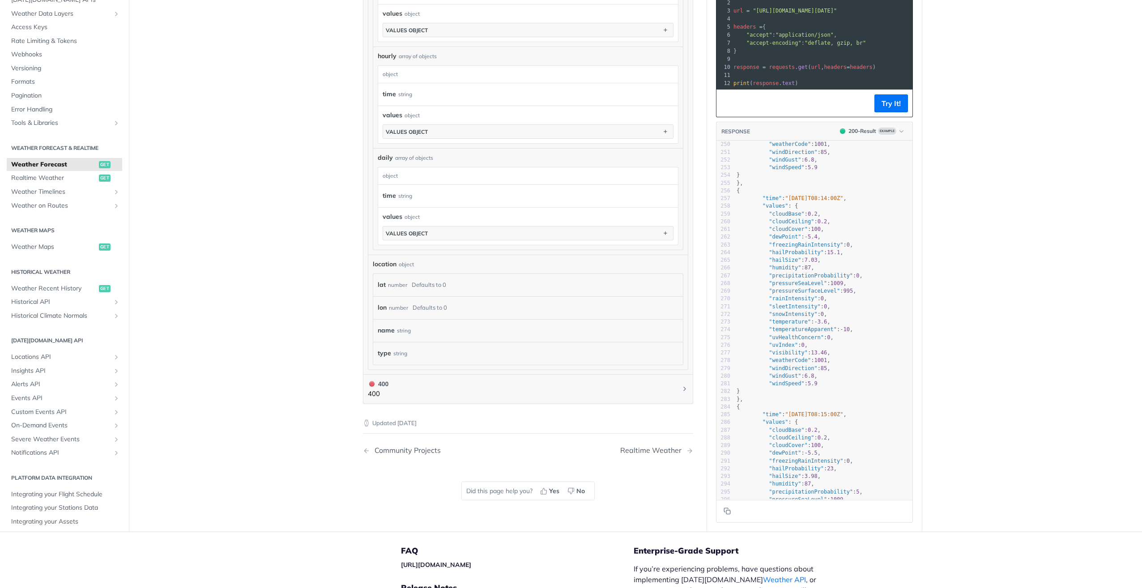
scroll to position [2015, 0]
